Goal: Understand process/instructions: Learn how to perform a task or action

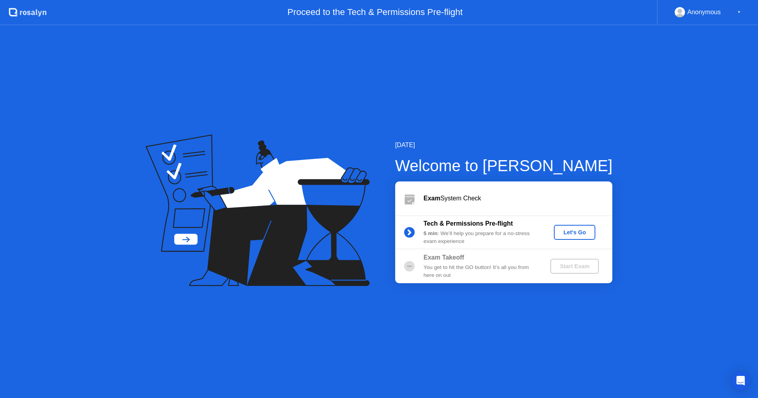
click at [569, 235] on div "Let's Go" at bounding box center [574, 232] width 35 height 6
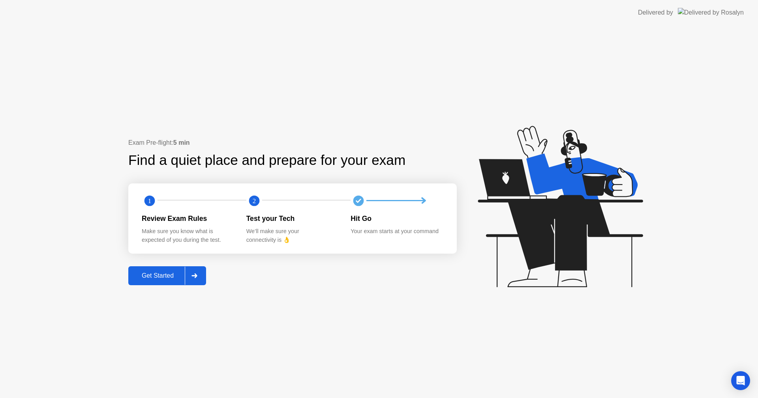
click at [145, 276] on div "Get Started" at bounding box center [158, 275] width 54 height 7
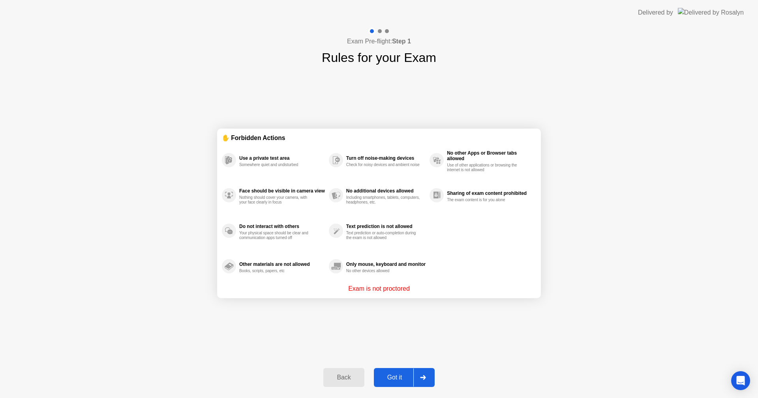
click at [355, 228] on div "Text prediction is not allowed" at bounding box center [385, 227] width 79 height 6
click at [353, 225] on div "Text prediction is not allowed" at bounding box center [385, 227] width 79 height 6
click at [398, 378] on div "Got it" at bounding box center [394, 377] width 37 height 7
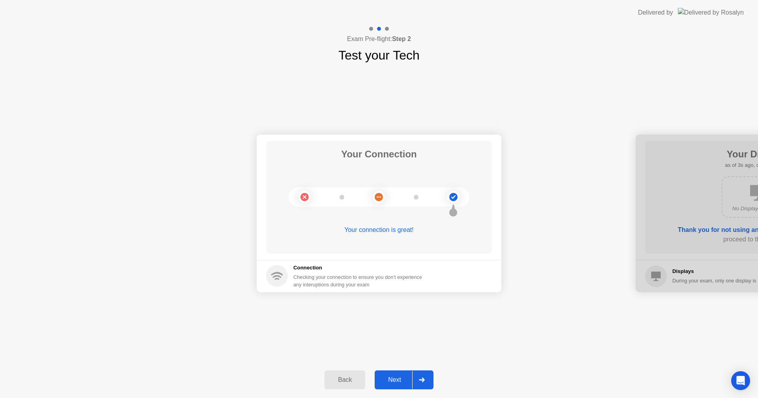
click at [389, 379] on div "Next" at bounding box center [394, 380] width 35 height 7
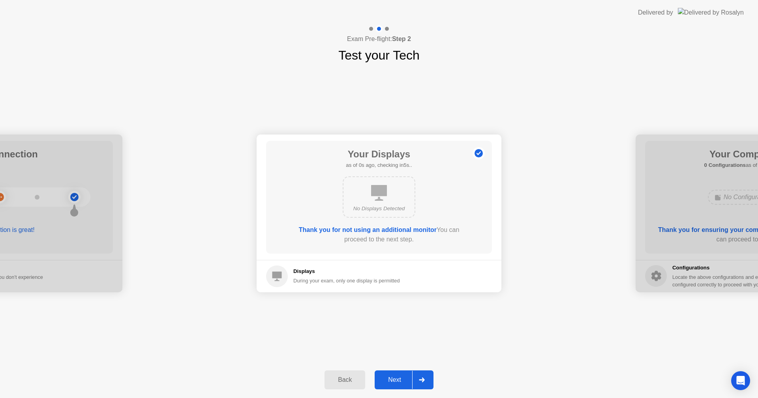
click at [392, 375] on button "Next" at bounding box center [404, 380] width 59 height 19
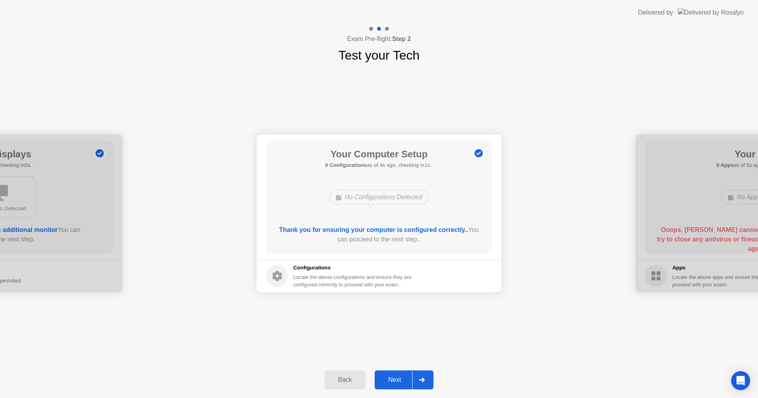
click at [395, 377] on div "Next" at bounding box center [394, 380] width 35 height 7
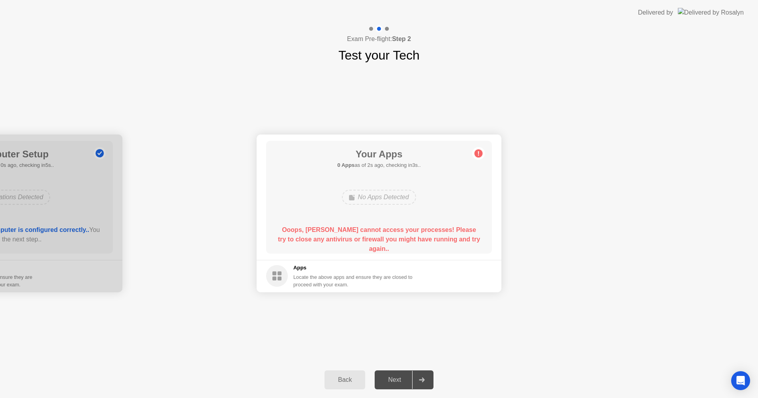
click at [376, 210] on div "Your Apps 0 Apps as of 2s ago, checking in3s.. No Apps Detected Ooops, [PERSON_…" at bounding box center [379, 197] width 226 height 113
click at [495, 165] on main "Your Apps 0 Apps as of 2s ago, checking in3s.. No Apps Detected Ooops, [PERSON_…" at bounding box center [379, 198] width 245 height 126
click at [481, 148] on icon at bounding box center [478, 153] width 13 height 13
drag, startPoint x: 481, startPoint y: 148, endPoint x: 452, endPoint y: 176, distance: 39.9
click at [477, 155] on icon at bounding box center [478, 153] width 13 height 13
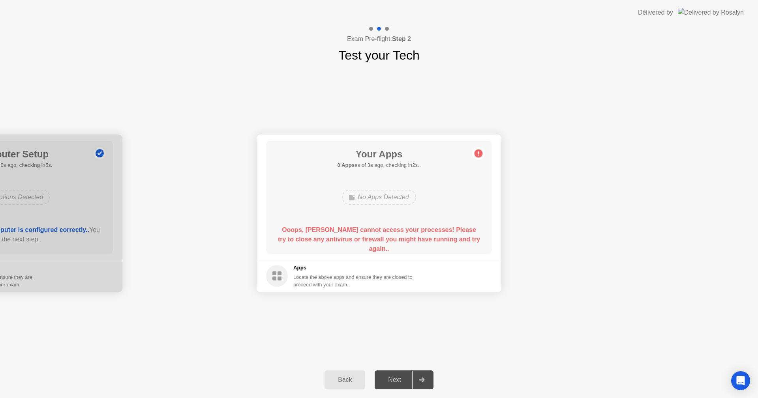
click at [284, 281] on circle at bounding box center [277, 276] width 22 height 22
drag, startPoint x: 284, startPoint y: 279, endPoint x: 380, endPoint y: 287, distance: 96.3
click at [288, 279] on div "Apps Locate the above apps and ensure they are closed to proceed with your exam." at bounding box center [339, 276] width 147 height 24
click at [380, 287] on div "Locate the above apps and ensure they are closed to proceed with your exam." at bounding box center [353, 281] width 120 height 15
drag, startPoint x: 383, startPoint y: 284, endPoint x: 391, endPoint y: 278, distance: 10.1
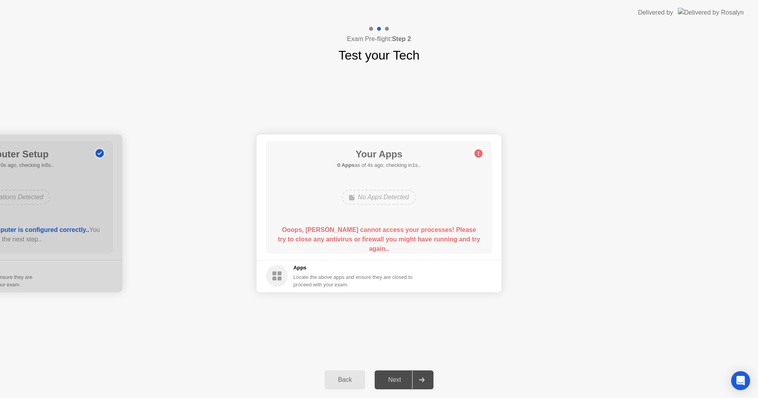
click at [384, 284] on div "Locate the above apps and ensure they are closed to proceed with your exam." at bounding box center [353, 281] width 120 height 15
drag, startPoint x: 415, startPoint y: 288, endPoint x: 437, endPoint y: 286, distance: 22.2
click at [426, 290] on footer "Apps Locate the above apps and ensure they are closed to proceed with your exam." at bounding box center [379, 276] width 245 height 32
drag, startPoint x: 437, startPoint y: 286, endPoint x: 604, endPoint y: 347, distance: 177.5
click at [439, 286] on footer "Apps Locate the above apps and ensure they are closed to proceed with your exam." at bounding box center [379, 276] width 245 height 32
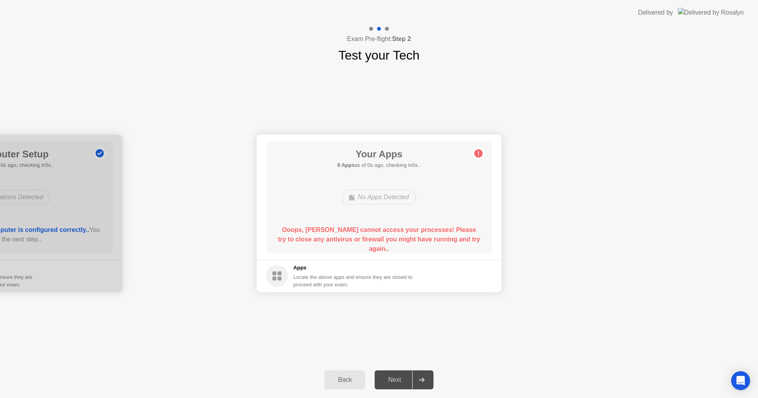
click at [405, 274] on div "Locate the above apps and ensure they are closed to proceed with your exam." at bounding box center [353, 281] width 120 height 15
click at [405, 273] on div "Apps Locate the above apps and ensure they are closed to proceed with your exam." at bounding box center [353, 276] width 120 height 24
click at [403, 368] on div "Back Next" at bounding box center [379, 380] width 758 height 36
click at [406, 369] on div "Back Next" at bounding box center [379, 380] width 758 height 36
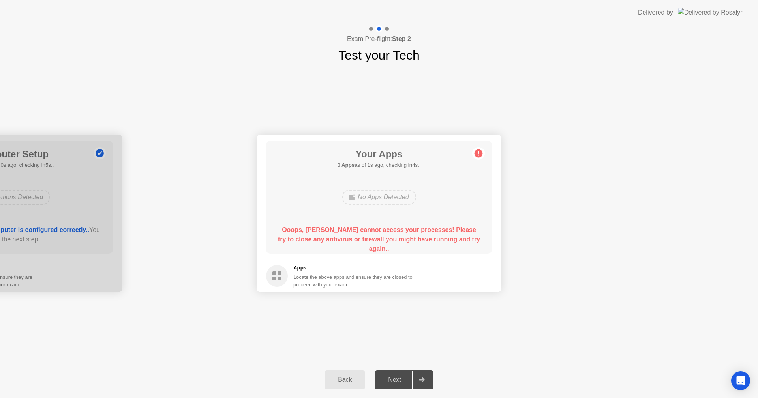
click at [405, 369] on div "Back Next" at bounding box center [379, 380] width 758 height 36
click at [745, 383] on icon "Open Intercom Messenger" at bounding box center [740, 381] width 10 height 10
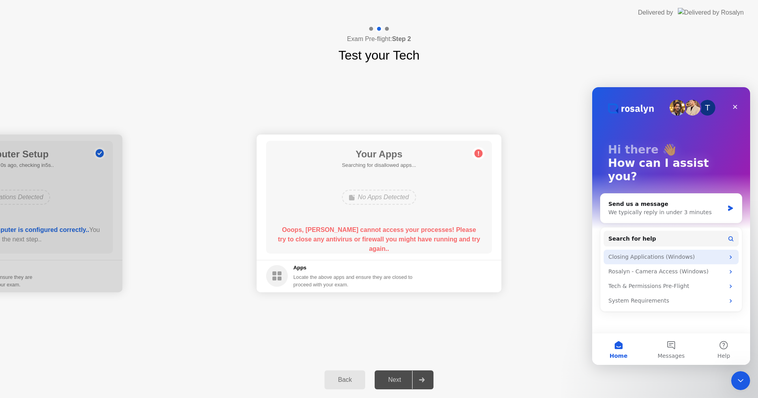
click at [653, 253] on div "Closing Applications (Windows)" at bounding box center [666, 257] width 116 height 8
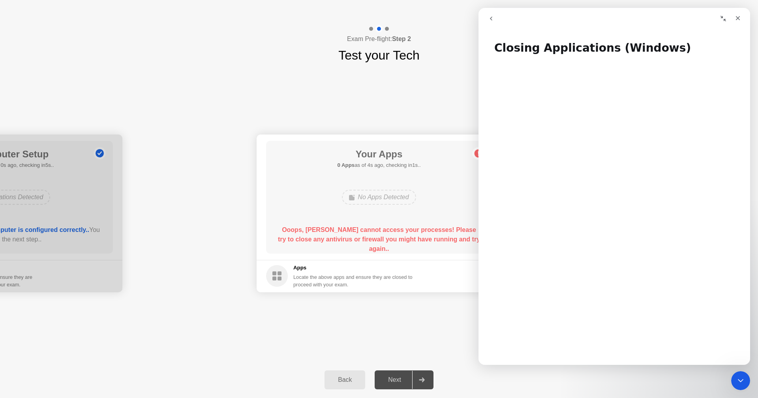
click at [351, 178] on div "Your Apps 0 Apps as of 4s ago, checking in1s.. No Apps Detected Ooops, [PERSON_…" at bounding box center [379, 197] width 226 height 113
click at [738, 21] on icon "Close" at bounding box center [738, 18] width 6 height 6
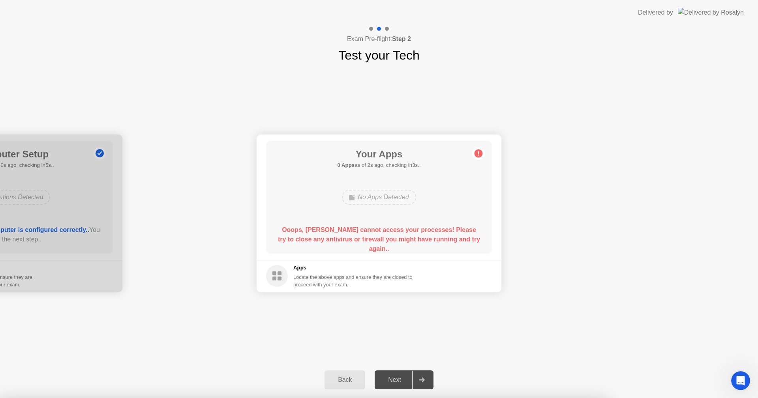
click at [529, 398] on div at bounding box center [379, 398] width 758 height 0
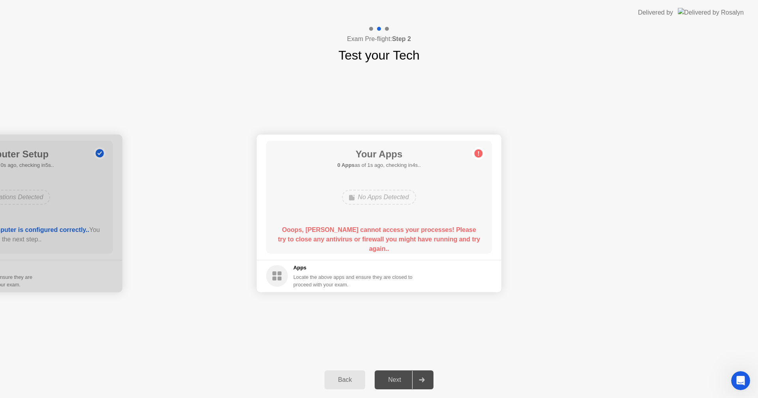
click at [396, 380] on div "Next" at bounding box center [394, 380] width 35 height 7
drag, startPoint x: 411, startPoint y: 380, endPoint x: 419, endPoint y: 380, distance: 8.7
click at [419, 380] on icon at bounding box center [422, 380] width 6 height 5
click at [395, 379] on div "Next" at bounding box center [394, 380] width 35 height 7
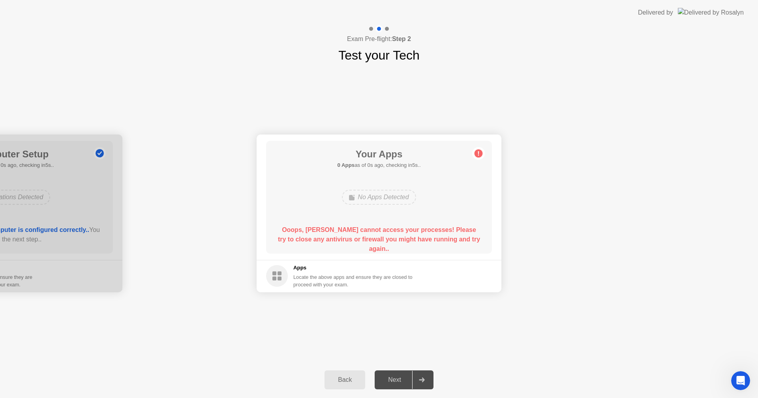
click at [410, 379] on div "Next" at bounding box center [394, 380] width 35 height 7
click at [395, 379] on div "Next" at bounding box center [394, 380] width 35 height 7
click at [419, 379] on icon at bounding box center [422, 380] width 6 height 5
click at [397, 377] on div "Next" at bounding box center [394, 380] width 35 height 7
